Goal: Entertainment & Leisure: Consume media (video, audio)

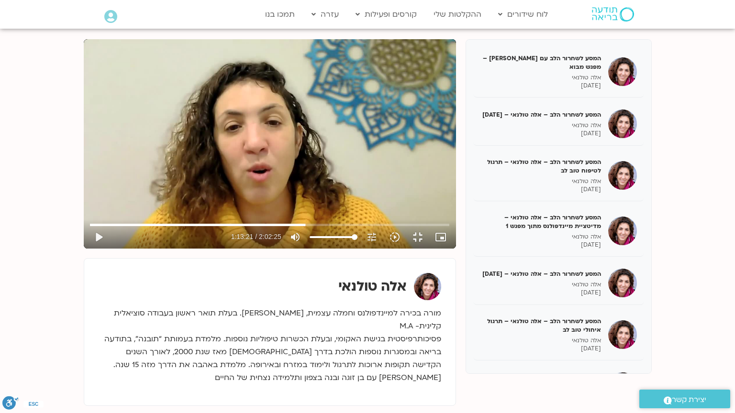
scroll to position [1038, 0]
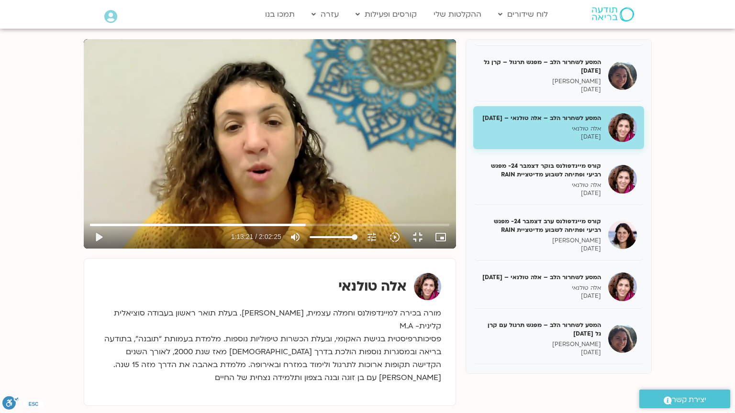
click at [456, 249] on div "Skip Ad 1:15:01 play_arrow 1:13:21 / 2:02:25 volume_up Mute tune Resolution Aut…" at bounding box center [270, 144] width 372 height 210
click at [443, 228] on input "Seek" at bounding box center [269, 225] width 359 height 6
click at [452, 249] on div "Skip Ad 1:15:55 pause 1:14:18 / 2:02:25 volume_up Mute tune Resolution Auto 720…" at bounding box center [269, 233] width 365 height 31
click at [449, 228] on input "Seek" at bounding box center [269, 225] width 359 height 6
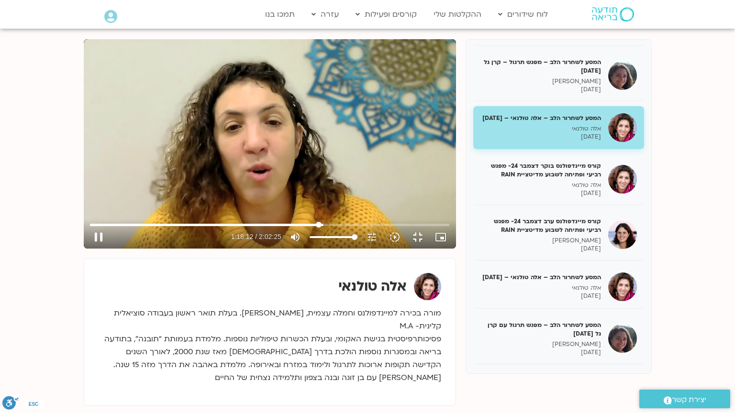
click at [449, 228] on input "Seek" at bounding box center [269, 225] width 359 height 6
click at [448, 228] on input "Seek" at bounding box center [269, 225] width 359 height 6
click at [439, 228] on input "Seek" at bounding box center [269, 225] width 359 height 6
click at [442, 228] on input "Seek" at bounding box center [269, 225] width 359 height 6
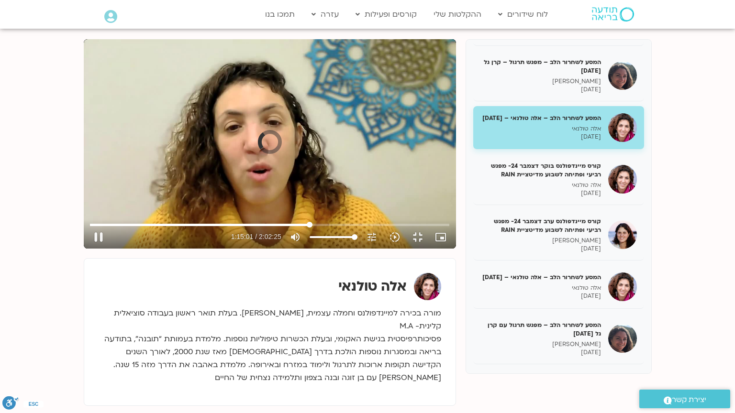
click at [447, 228] on input "Seek" at bounding box center [269, 225] width 359 height 6
click at [449, 228] on input "Seek" at bounding box center [269, 225] width 359 height 6
drag, startPoint x: 587, startPoint y: 256, endPoint x: 600, endPoint y: 222, distance: 36.5
click at [456, 244] on div "Skip Ad 1:15:25 pause 1:19:31 / 2:02:25 volume_up Mute tune Resolution Auto 720…" at bounding box center [270, 144] width 372 height 210
click at [449, 228] on input "Seek" at bounding box center [269, 225] width 359 height 6
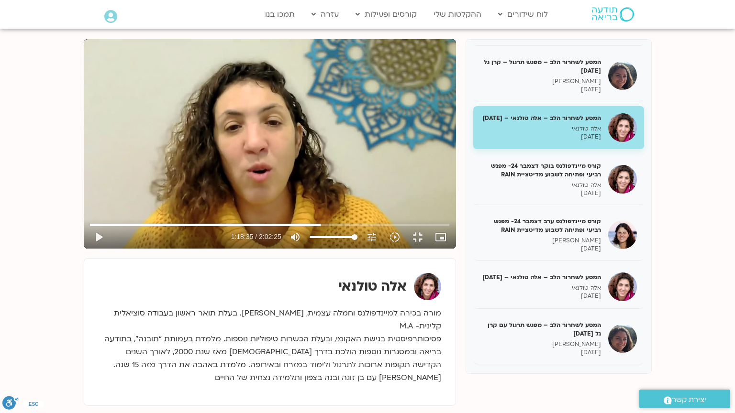
drag, startPoint x: 459, startPoint y: 337, endPoint x: 458, endPoint y: 327, distance: 10.1
click at [456, 249] on div "Skip Ad 1:18:34 play_arrow 1:18:35 / 2:02:25 volume_up Mute tune Resolution Aut…" at bounding box center [270, 144] width 372 height 210
click at [449, 228] on input "Seek" at bounding box center [269, 225] width 359 height 6
click at [456, 249] on div "Skip Ad 1:16:15 pause 1:24:23 / 2:02:25 volume_up Mute tune Resolution Auto 720…" at bounding box center [270, 144] width 372 height 210
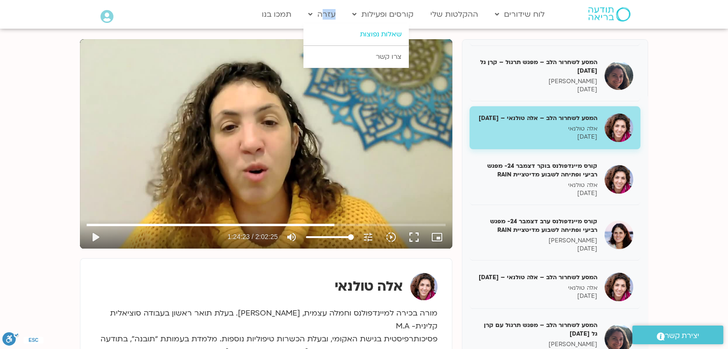
click at [318, 22] on link "עזרה" at bounding box center [321, 14] width 37 height 18
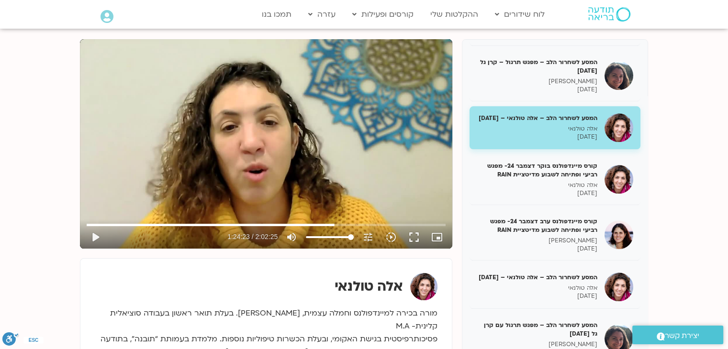
click at [282, 72] on div "Skip Ad 1:16:15 play_arrow 1:24:23 / 2:02:25 volume_up Mute tune Resolution Aut…" at bounding box center [266, 144] width 372 height 210
click at [282, 72] on div "Skip Ad 1:16:15 pause 1:24:23 / 2:02:25 volume_up Mute tune Resolution Auto 720…" at bounding box center [266, 144] width 372 height 210
click at [241, 185] on div "Skip Ad 46:28 play_arrow 1:24:23 / 2:02:25 volume_up Mute tune Resolution Auto …" at bounding box center [266, 144] width 372 height 210
click at [241, 185] on div "Skip Ad 46:28 pause 1:24:24 / 2:02:25 volume_up Mute tune Resolution Auto 720p …" at bounding box center [266, 144] width 372 height 210
click at [241, 185] on div "Skip Ad 46:28 play_arrow 1:24:24 / 2:02:25 volume_up Mute tune Resolution Auto …" at bounding box center [266, 144] width 372 height 210
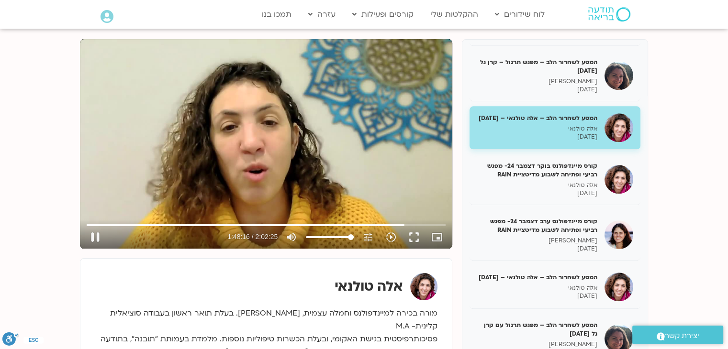
click at [345, 155] on div "Skip Ad 1:48:58 pause 1:48:16 / 2:02:25 volume_up Mute tune Resolution Auto 720…" at bounding box center [266, 144] width 372 height 210
type input "6496.232145"
